Goal: Information Seeking & Learning: Learn about a topic

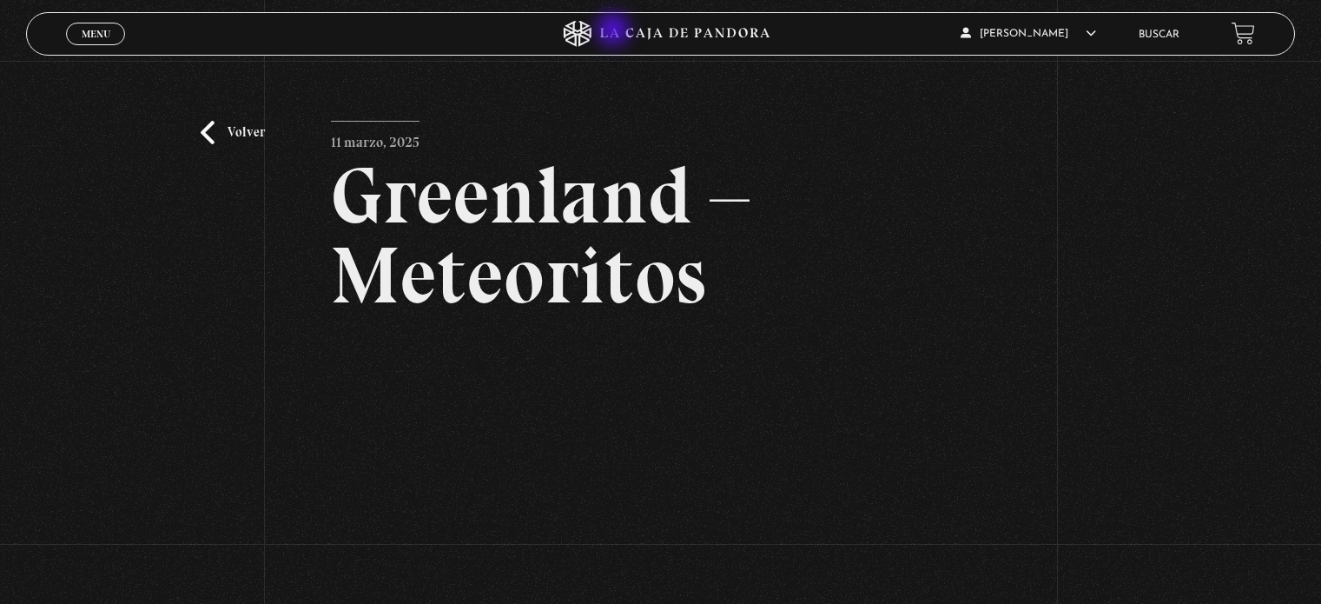
scroll to position [174, 0]
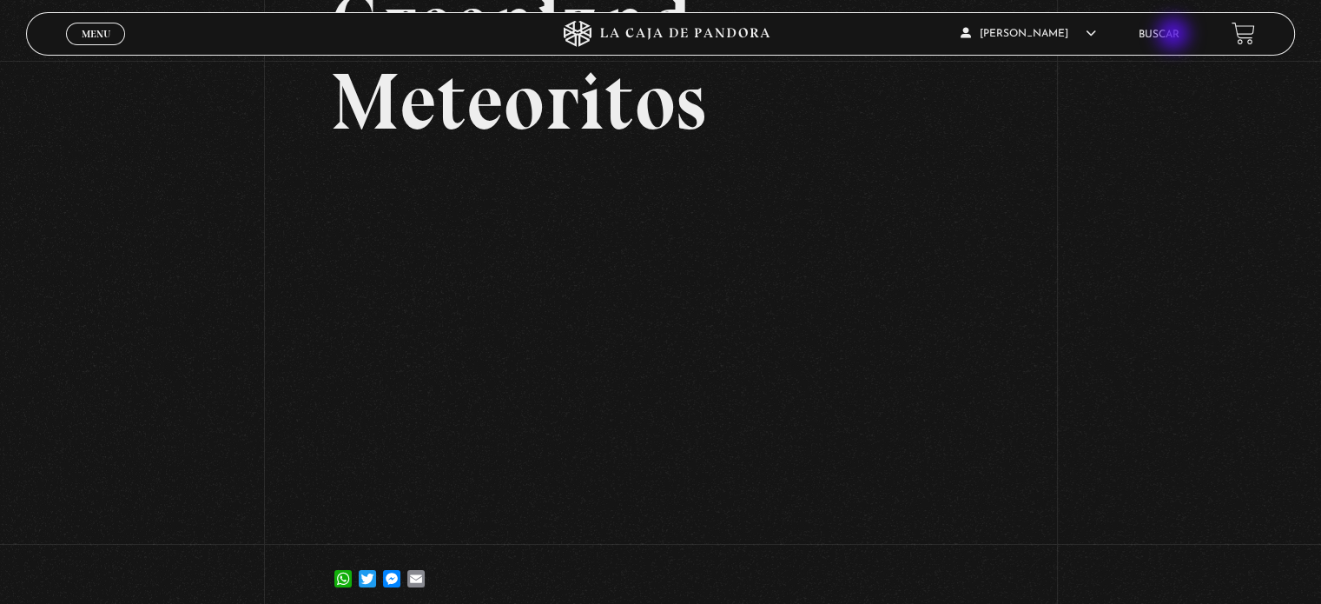
click at [1176, 37] on link "Buscar" at bounding box center [1159, 35] width 41 height 10
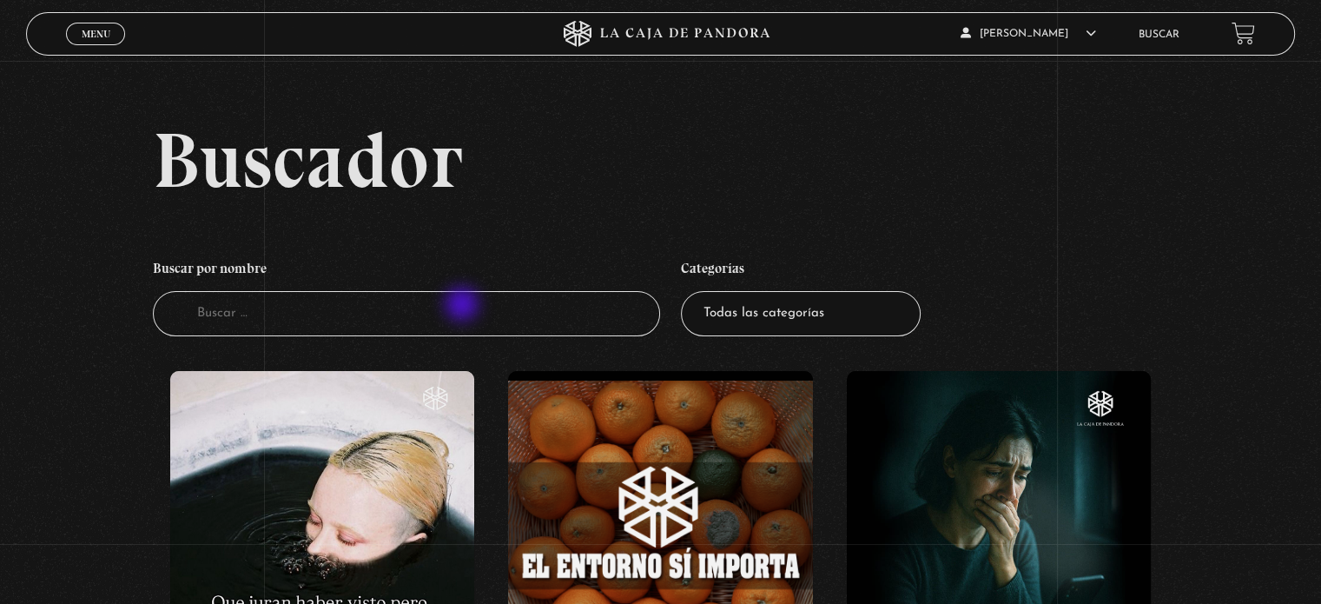
click at [464, 306] on input "Buscador" at bounding box center [406, 314] width 507 height 46
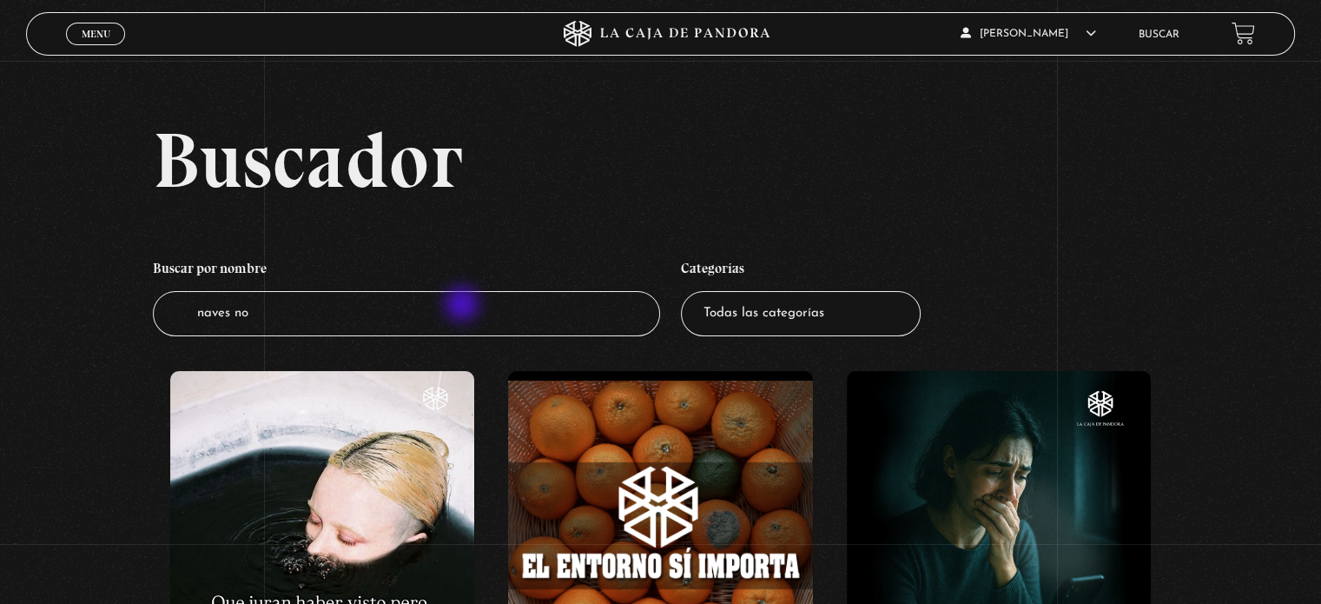
type input "naves nod"
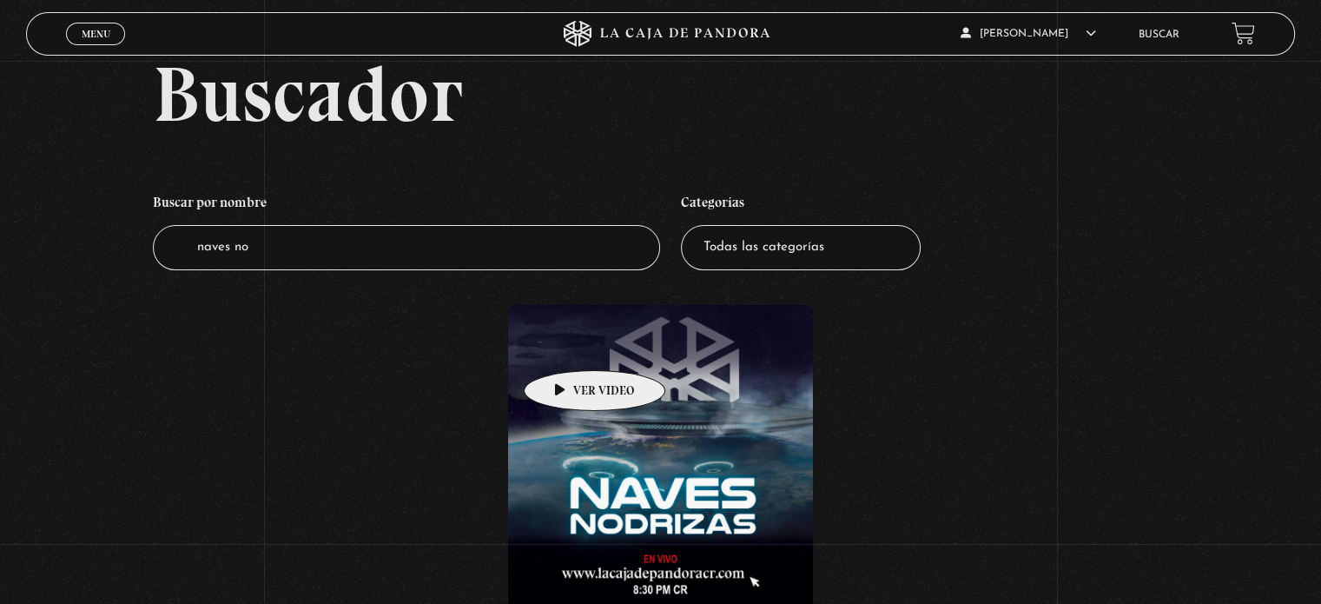
scroll to position [174, 0]
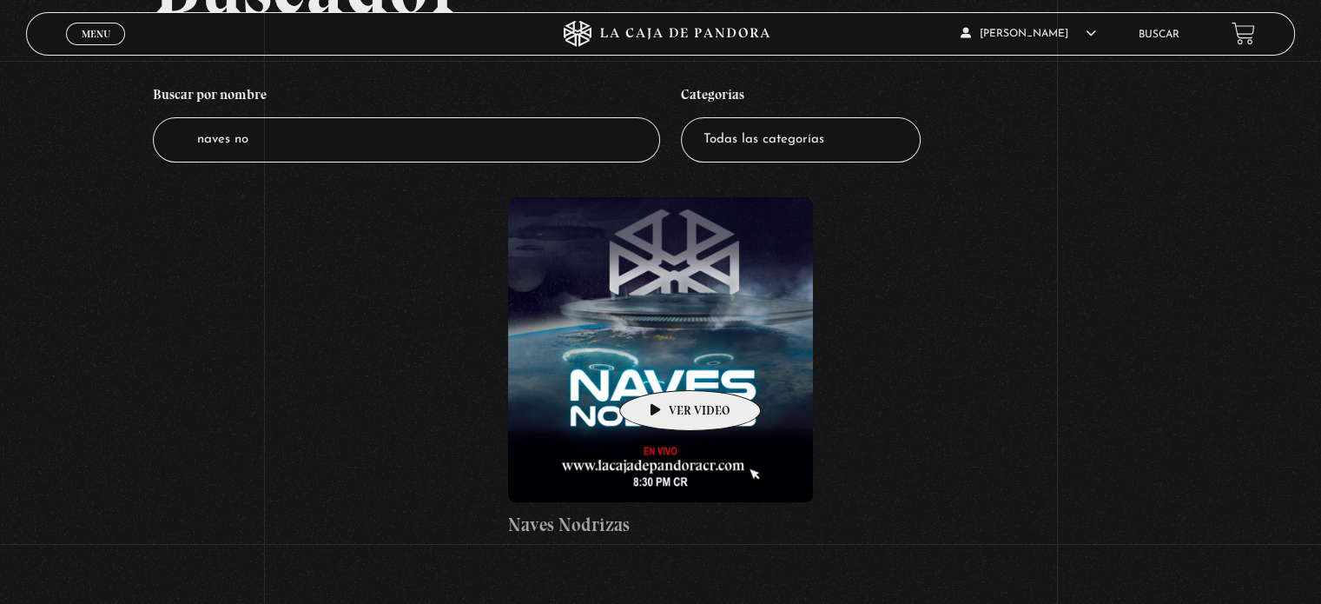
click at [663, 364] on figure at bounding box center [660, 349] width 304 height 304
